Goal: Find specific page/section: Find specific page/section

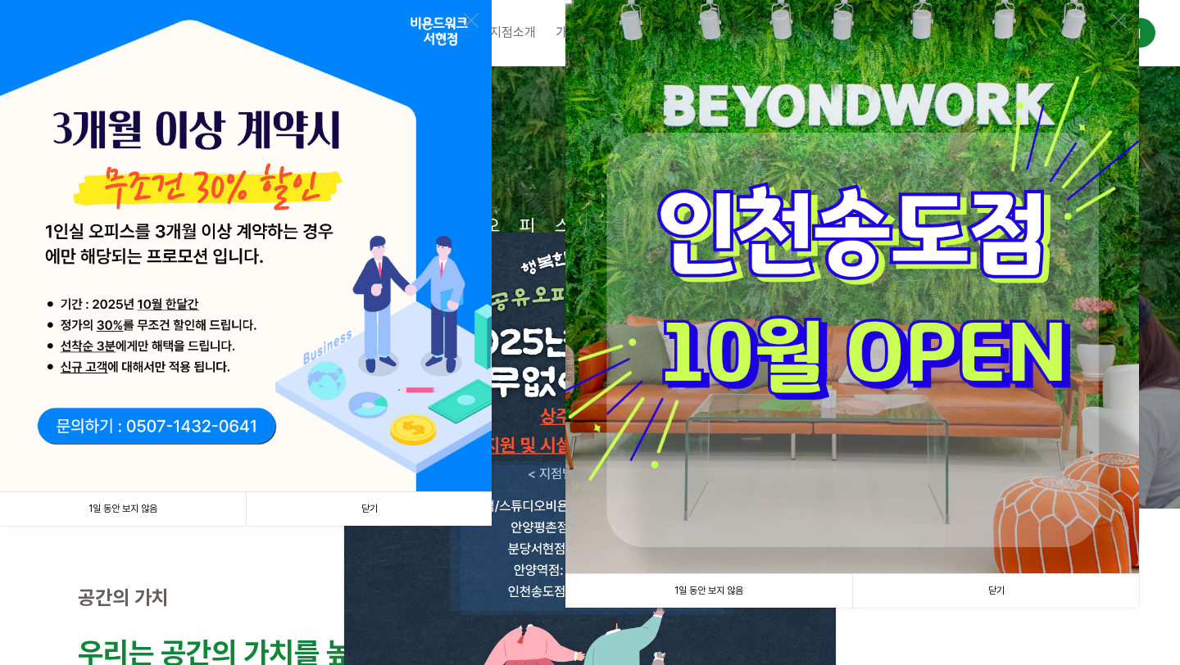
click at [366, 503] on link "닫기" at bounding box center [369, 510] width 246 height 34
click at [1006, 589] on link "닫기" at bounding box center [995, 591] width 287 height 34
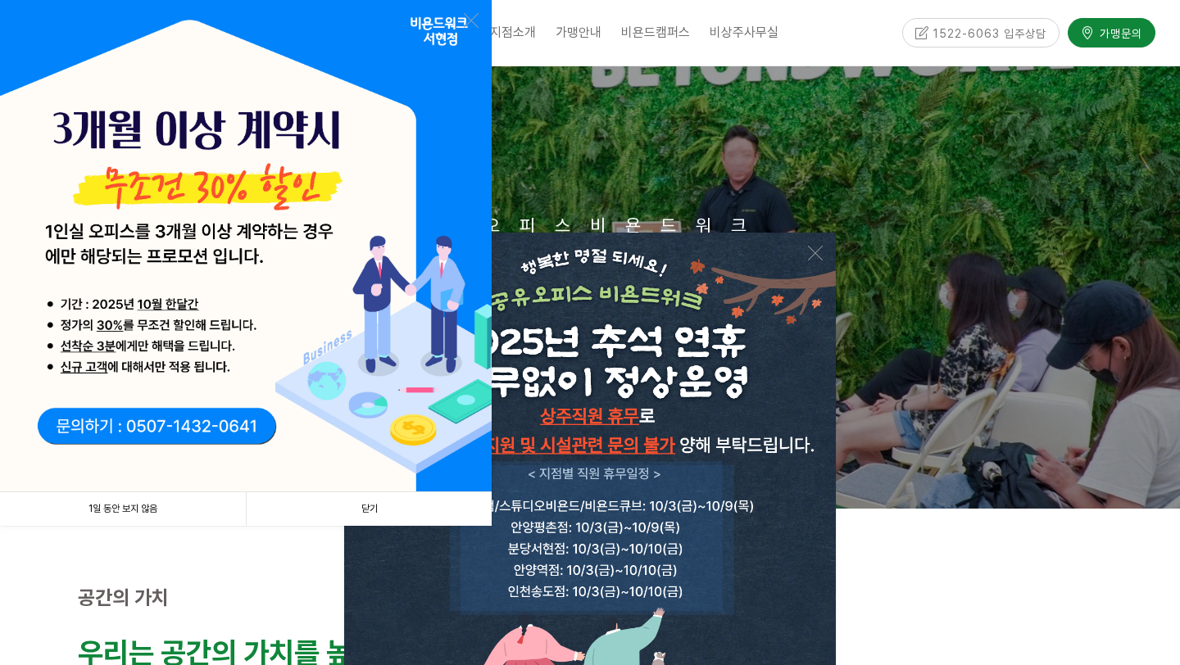
click at [370, 505] on link "닫기" at bounding box center [369, 510] width 246 height 34
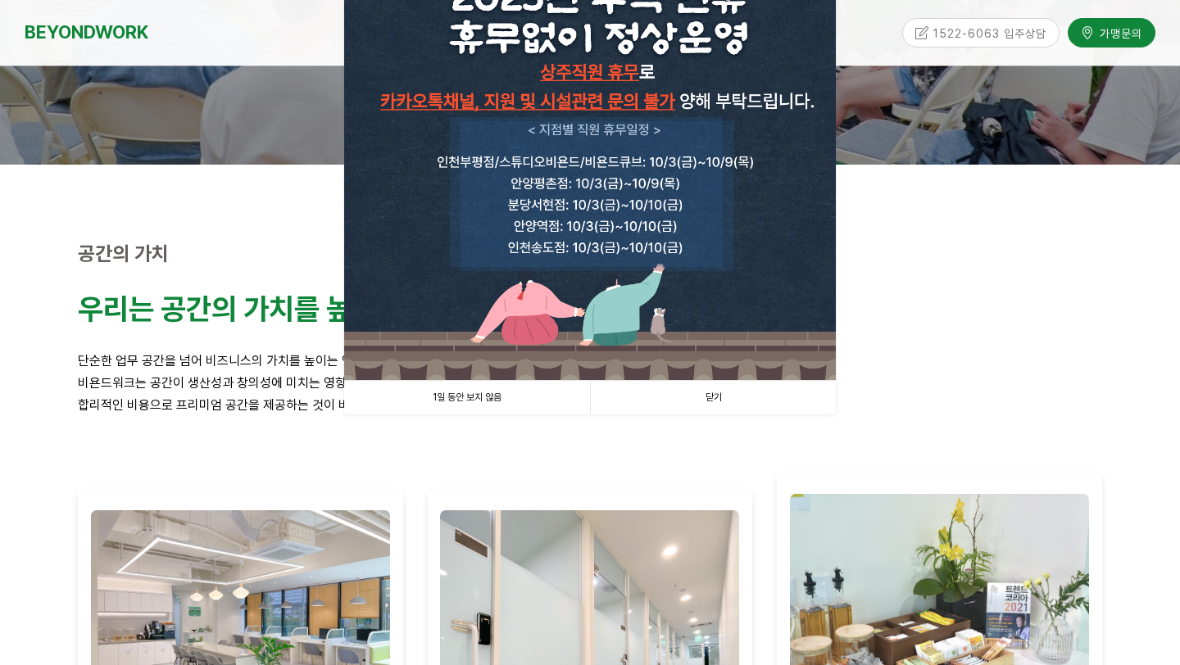
scroll to position [348, 0]
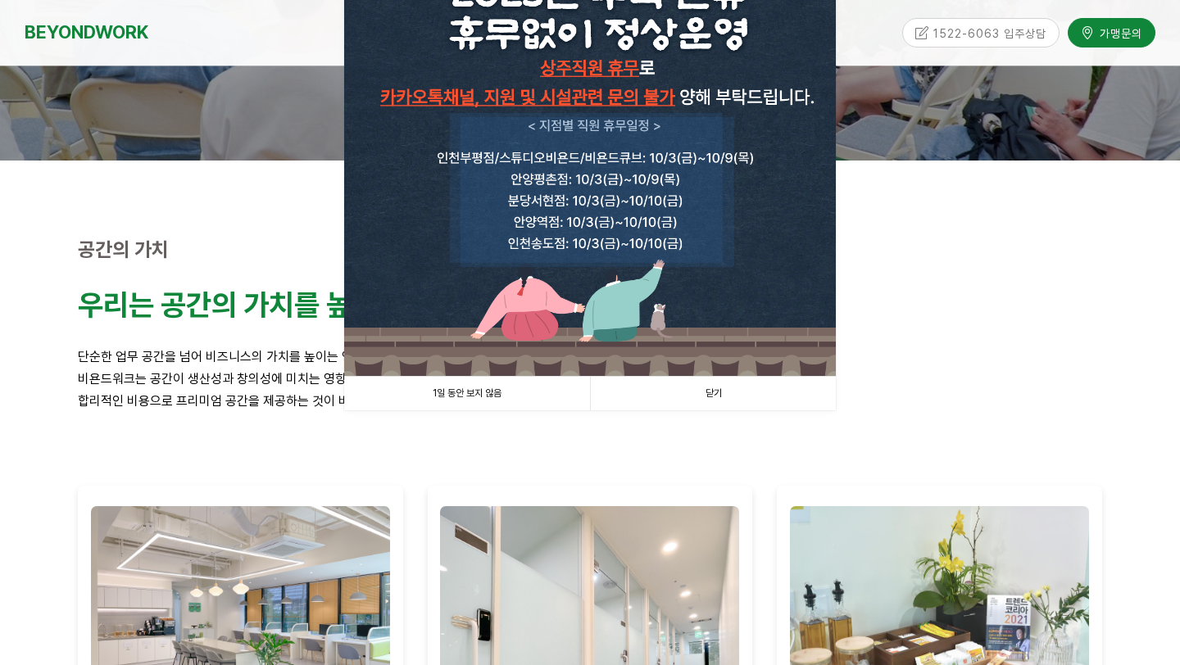
click at [718, 397] on link "닫기" at bounding box center [713, 394] width 246 height 34
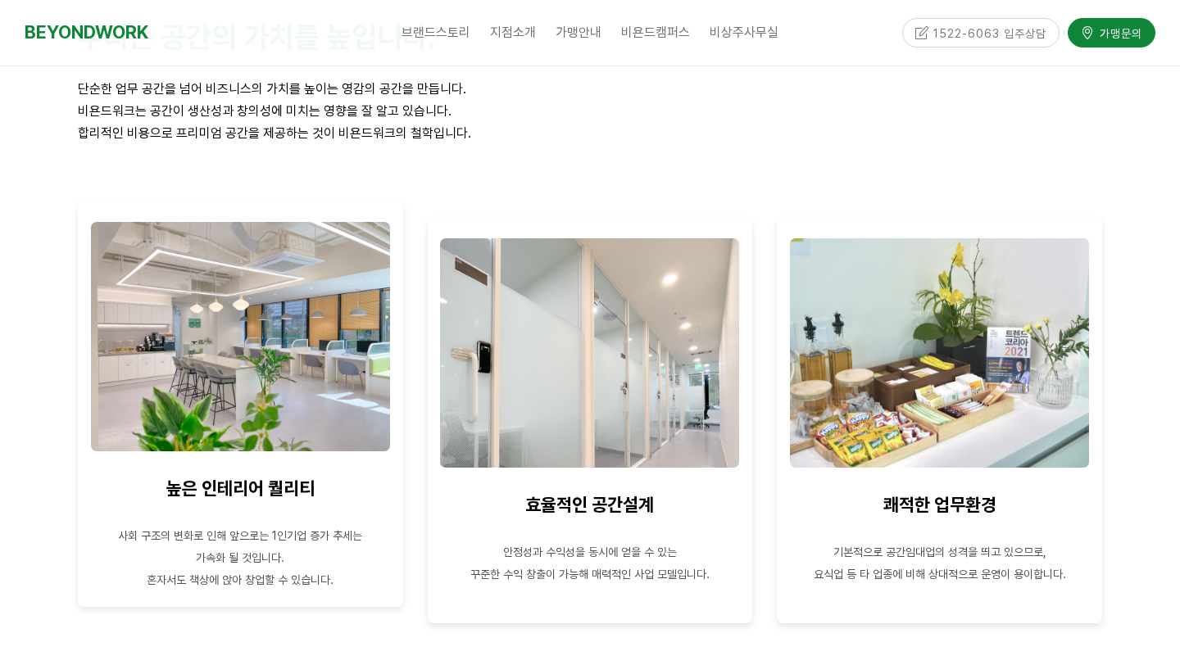
scroll to position [620, 0]
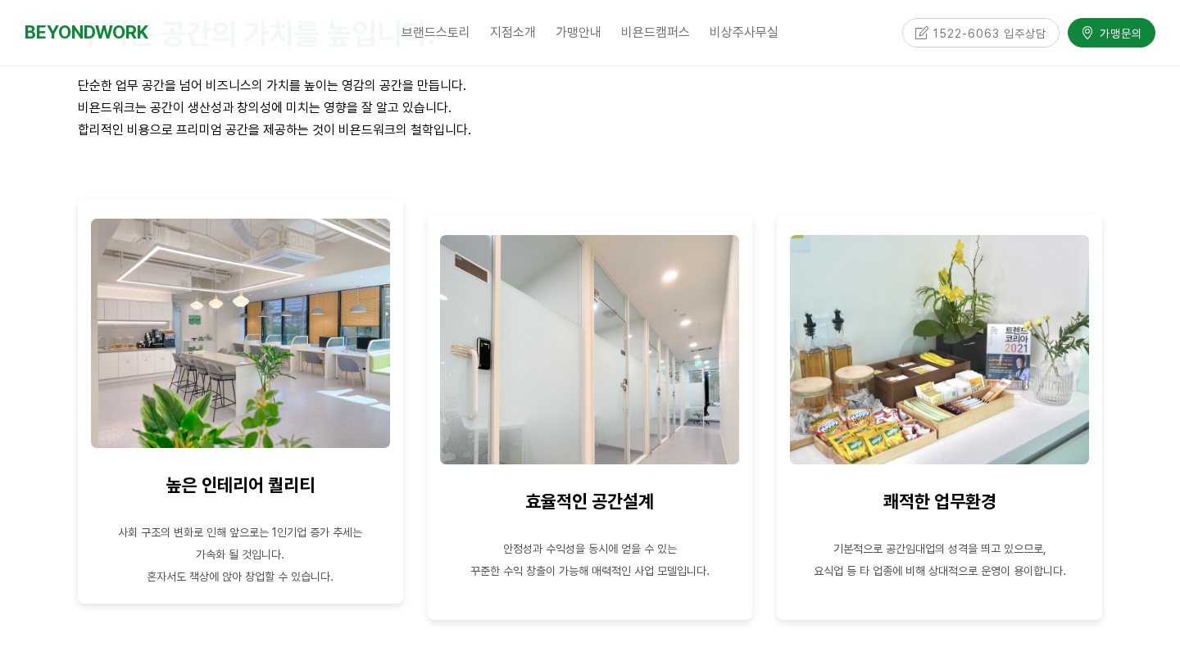
click at [243, 355] on img at bounding box center [240, 333] width 299 height 229
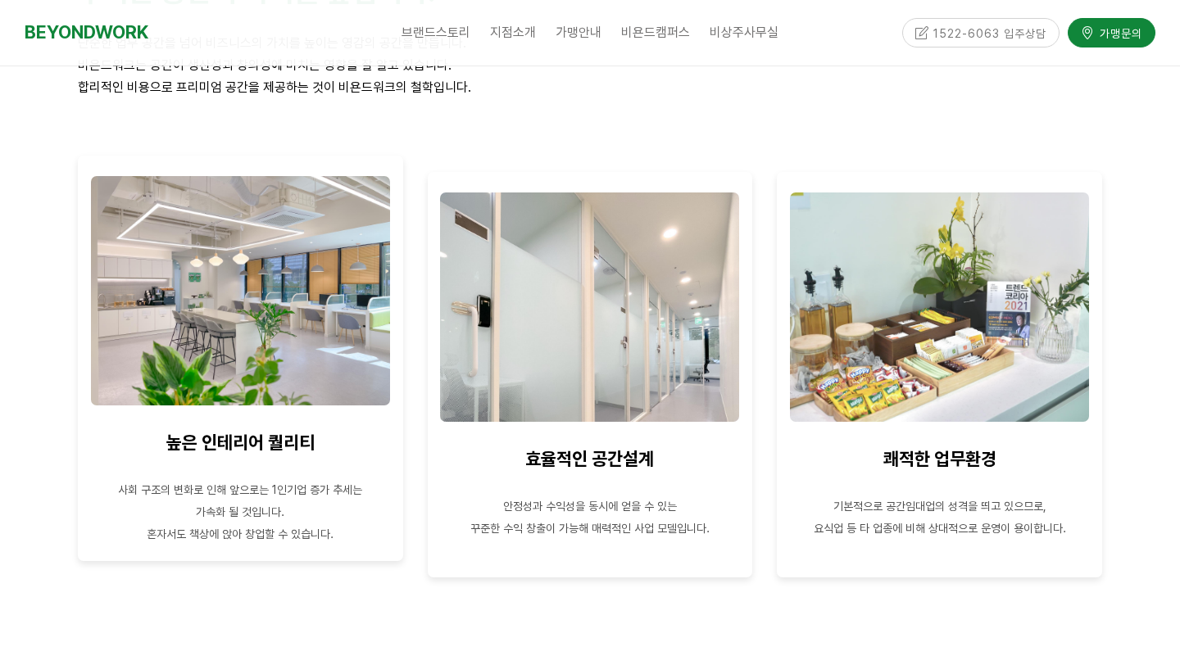
scroll to position [663, 0]
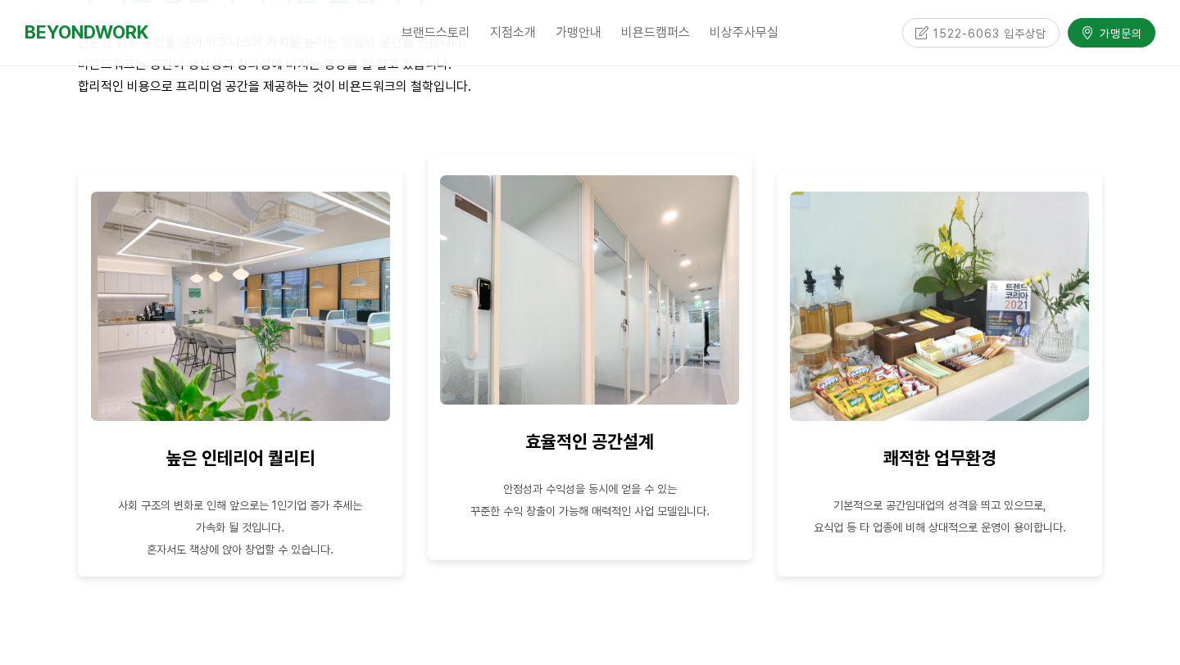
click at [594, 380] on img at bounding box center [589, 289] width 299 height 229
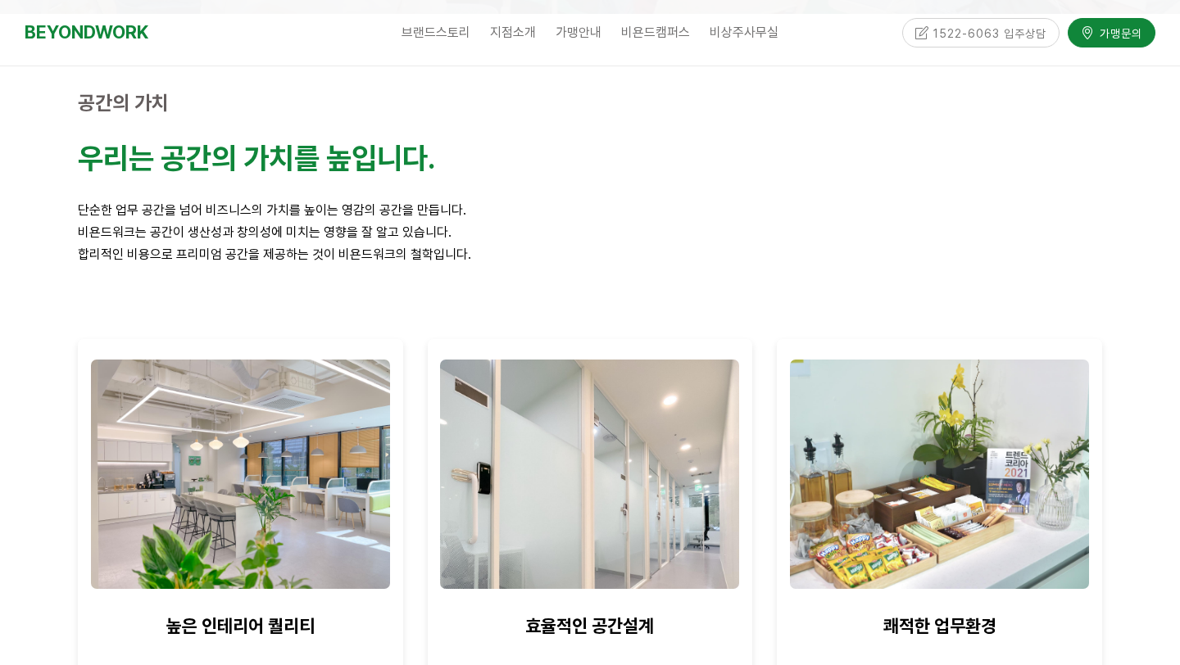
scroll to position [0, 0]
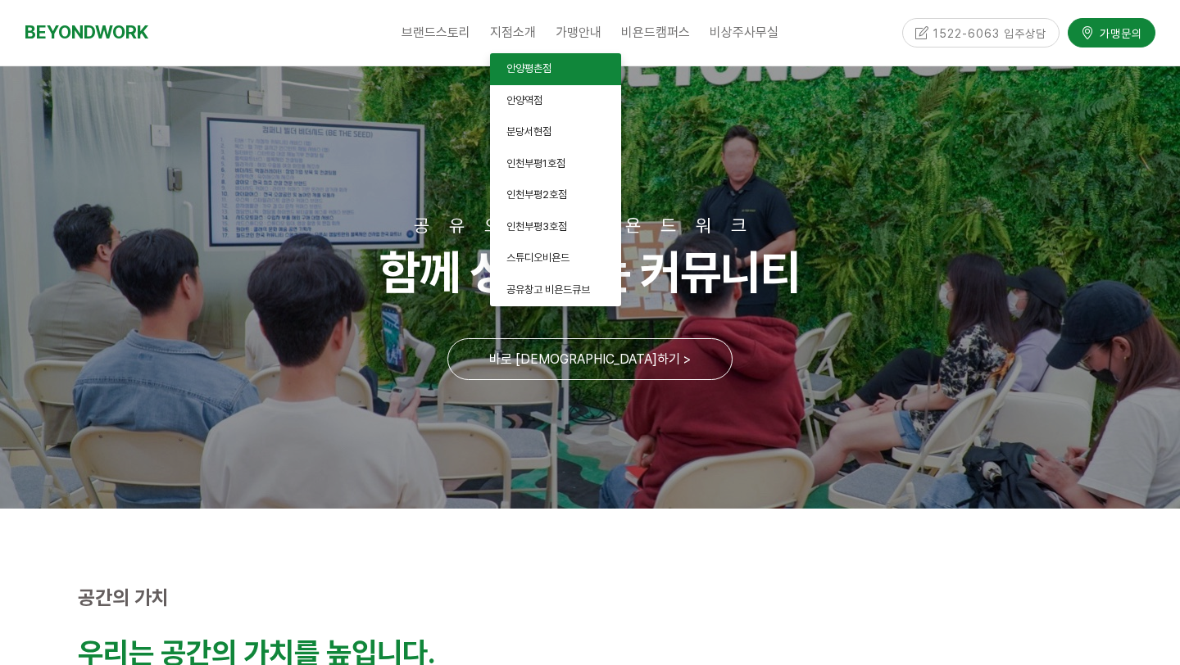
click at [550, 67] on span "안양평촌점" at bounding box center [528, 68] width 45 height 12
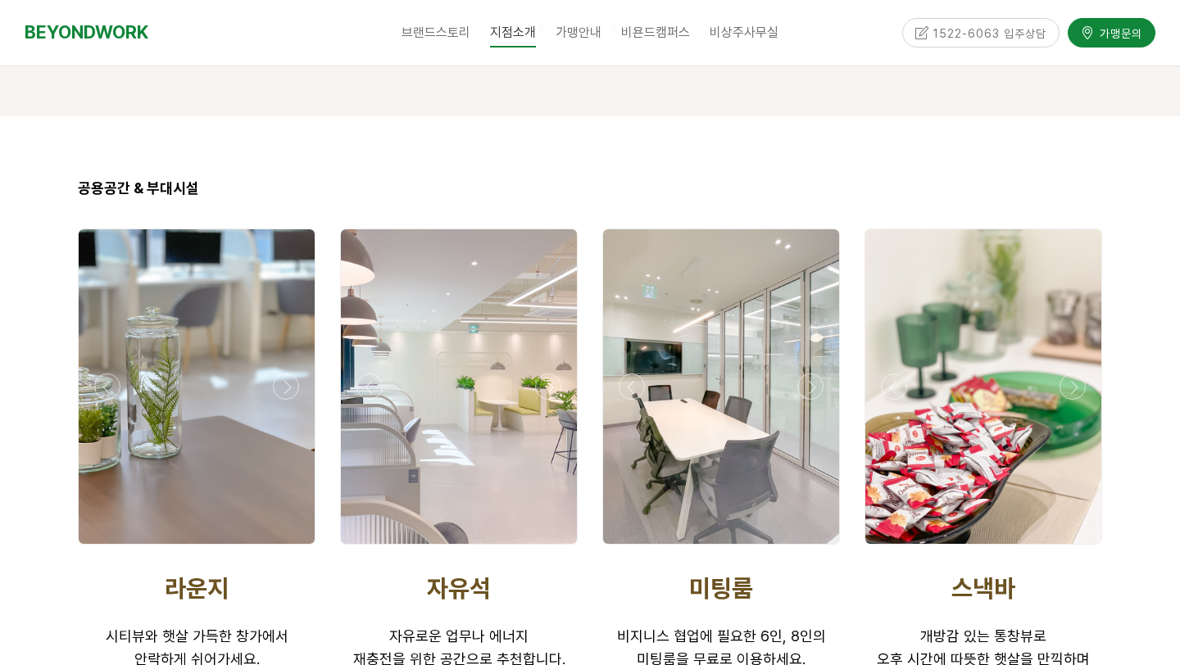
scroll to position [2638, 0]
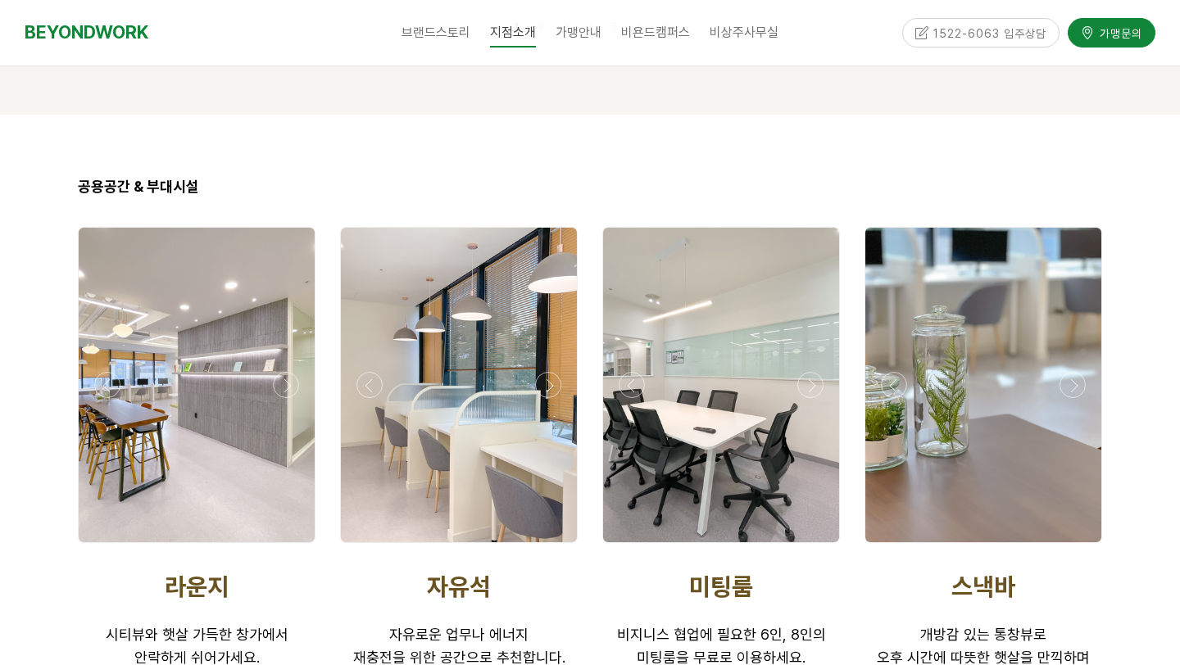
click at [549, 547] on div at bounding box center [459, 547] width 246 height 0
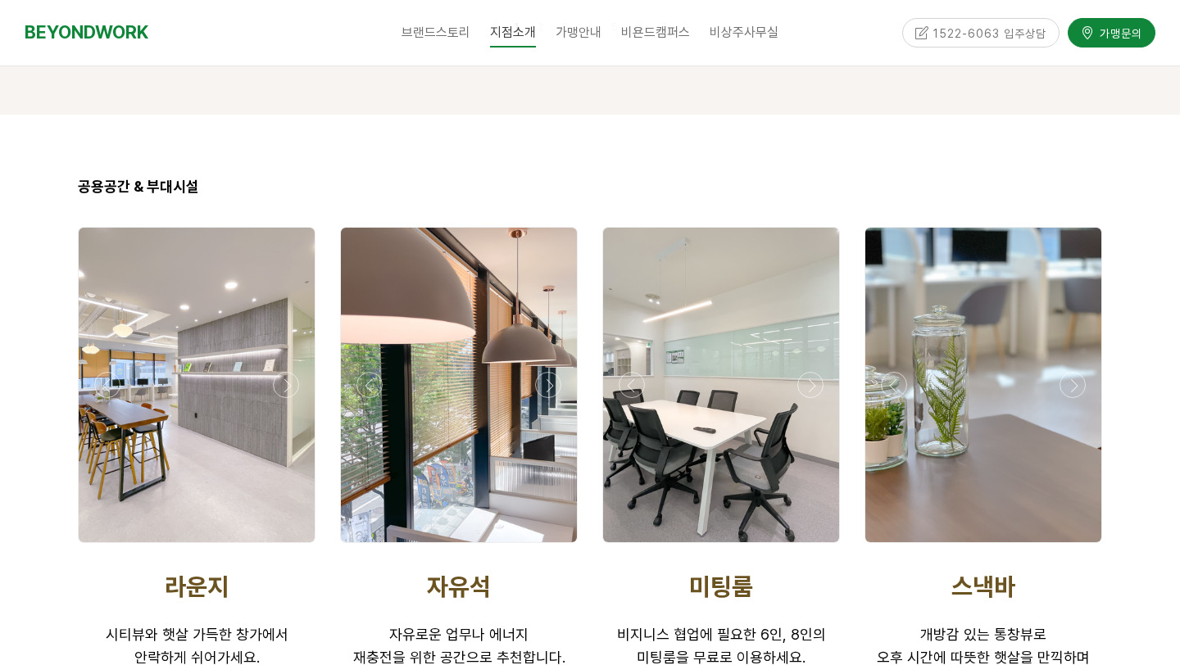
click at [550, 547] on div at bounding box center [459, 547] width 246 height 0
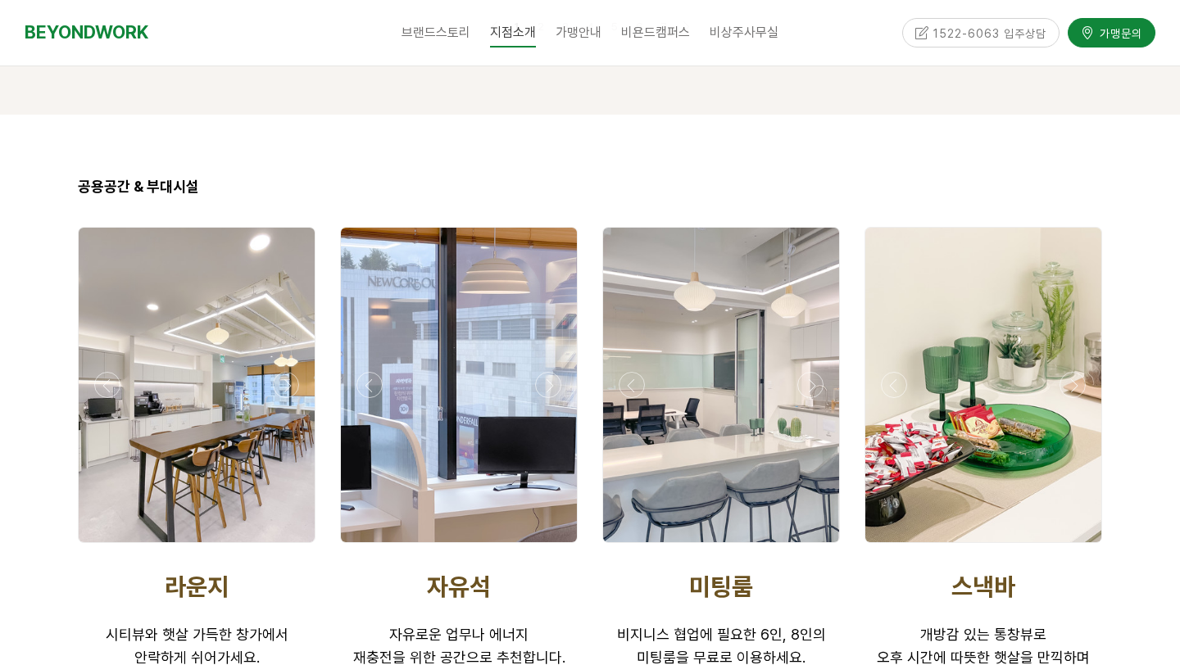
click at [550, 547] on div at bounding box center [459, 547] width 246 height 0
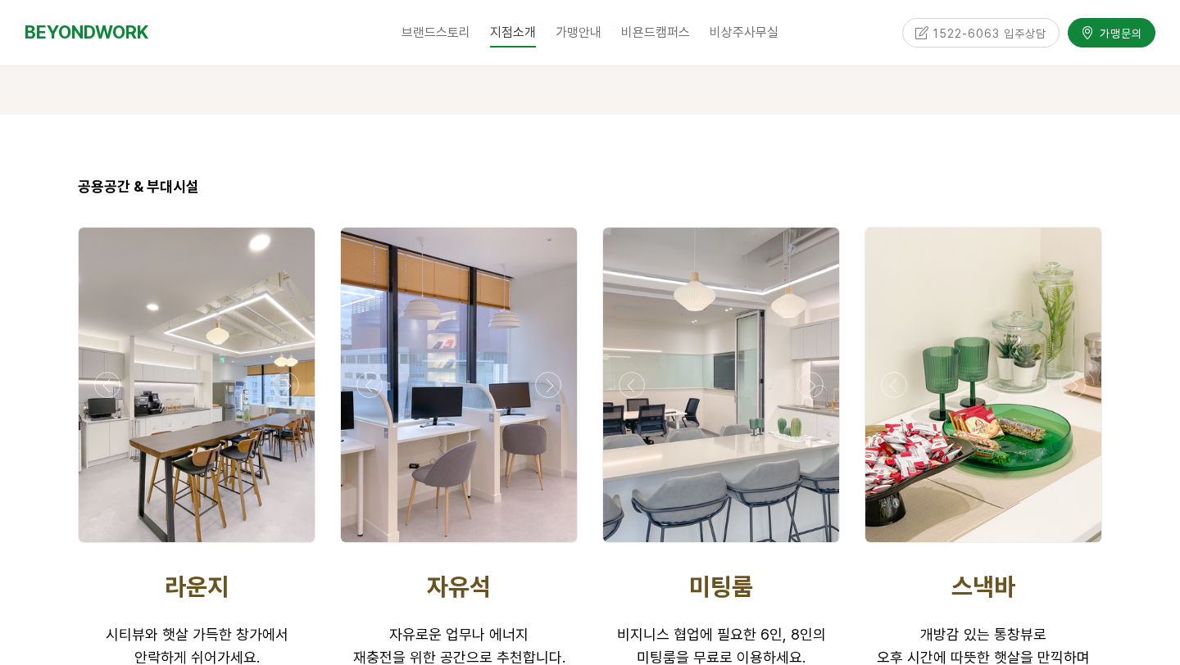
click at [550, 547] on div at bounding box center [459, 547] width 246 height 0
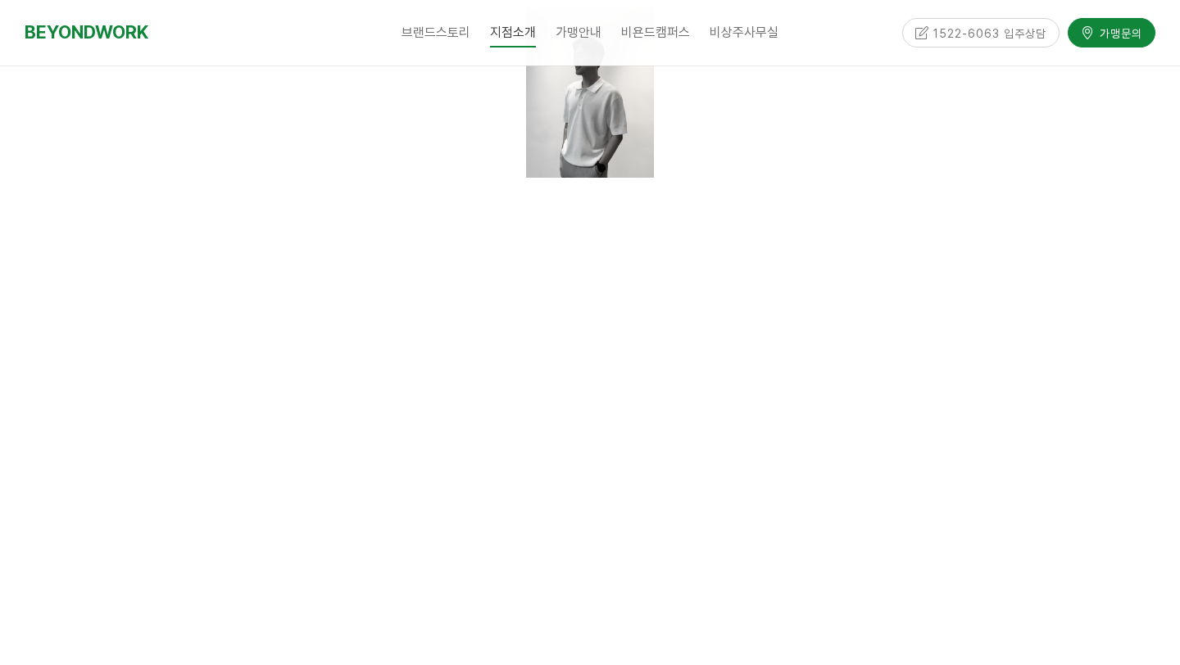
scroll to position [0, 0]
